Goal: Check status

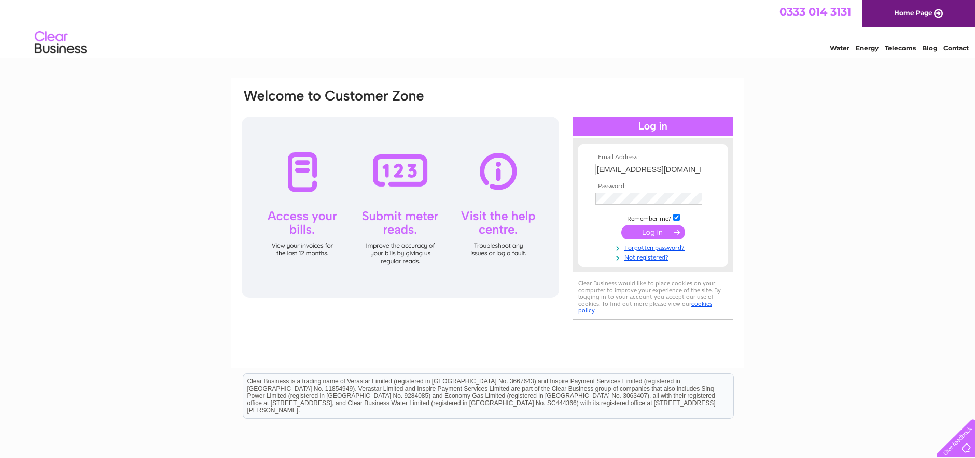
click at [656, 231] on input "submit" at bounding box center [653, 232] width 64 height 15
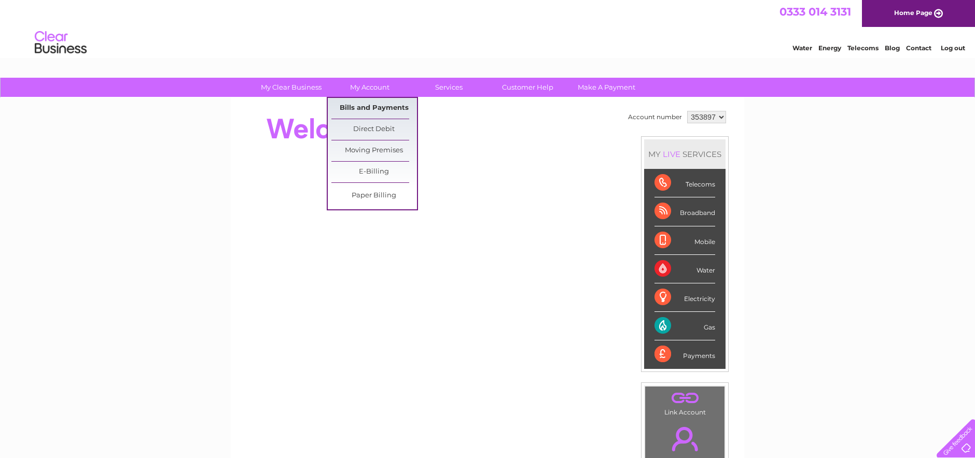
click at [373, 107] on link "Bills and Payments" at bounding box center [374, 108] width 86 height 21
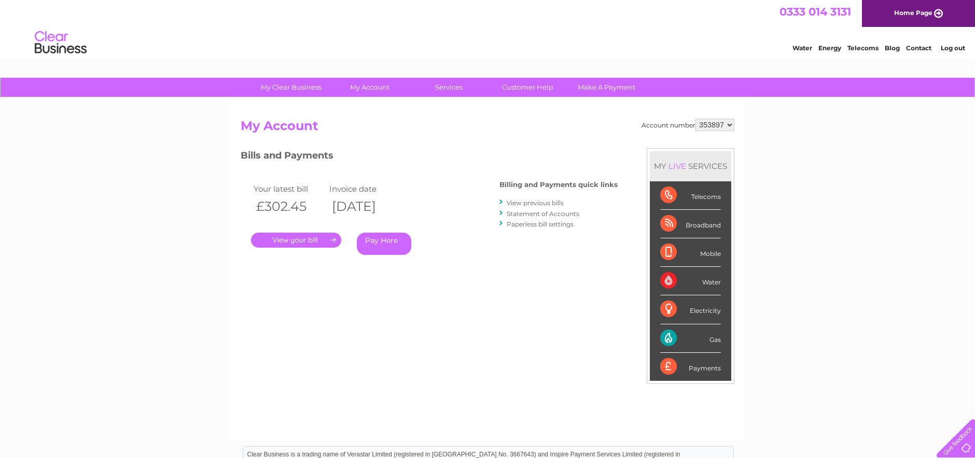
click at [315, 243] on link "." at bounding box center [296, 240] width 90 height 15
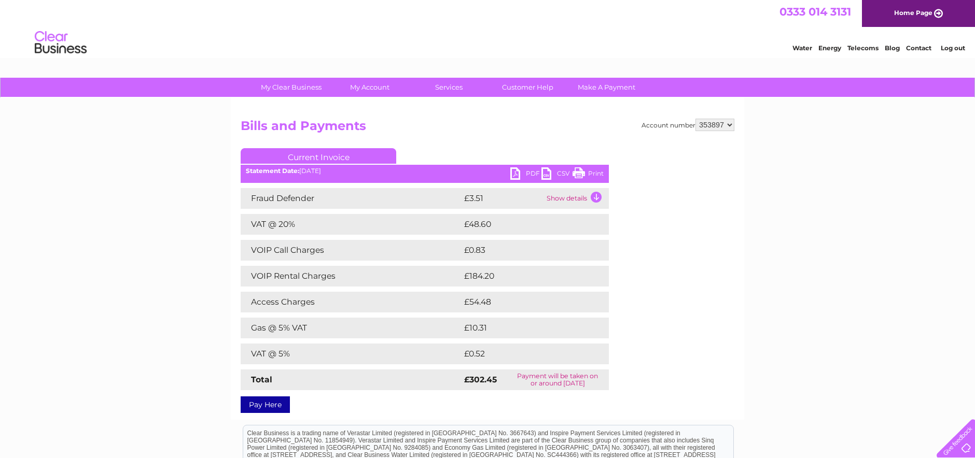
click at [524, 174] on link "PDF" at bounding box center [525, 174] width 31 height 15
